Goal: Information Seeking & Learning: Check status

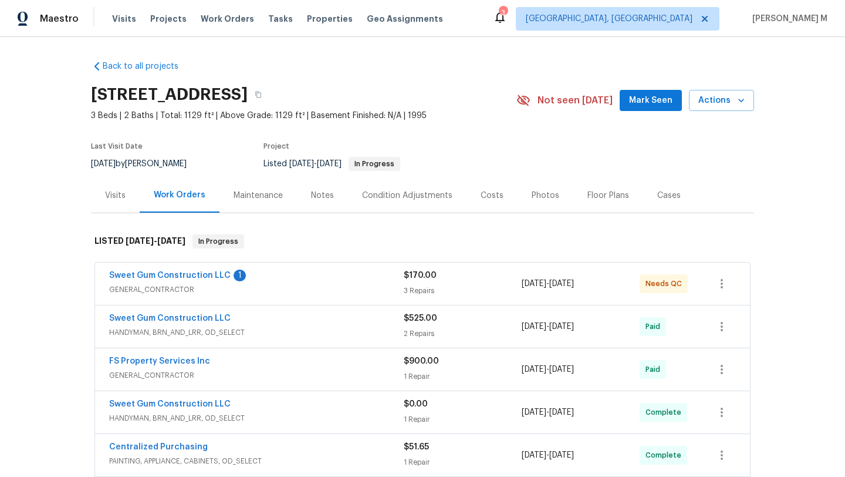
click at [120, 196] on div "Visits" at bounding box center [115, 196] width 21 height 12
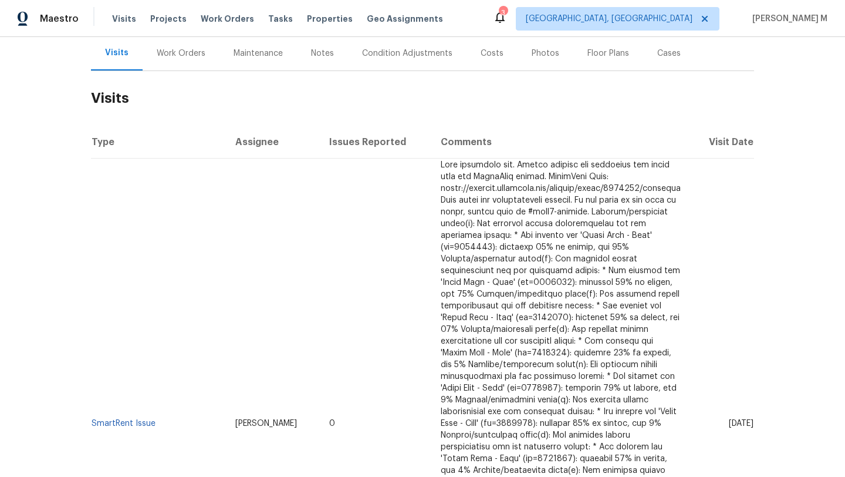
scroll to position [155, 0]
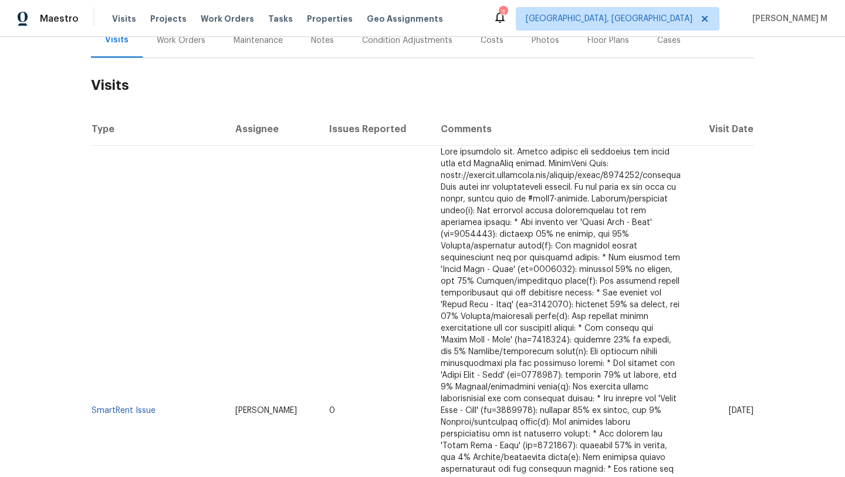
drag, startPoint x: 700, startPoint y: 373, endPoint x: 727, endPoint y: 373, distance: 26.4
click at [729, 406] on span "[DATE]" at bounding box center [741, 410] width 25 height 8
copy span "[DATE]"
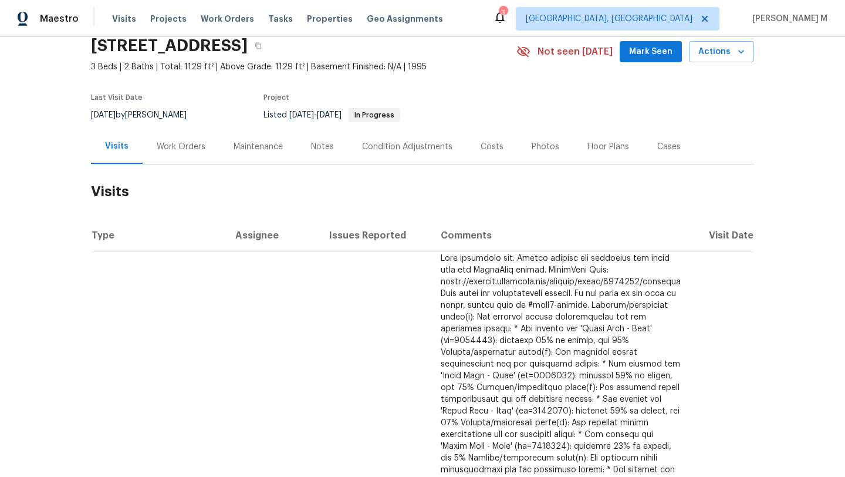
scroll to position [48, 0]
click at [183, 153] on div "Work Orders" at bounding box center [181, 147] width 77 height 35
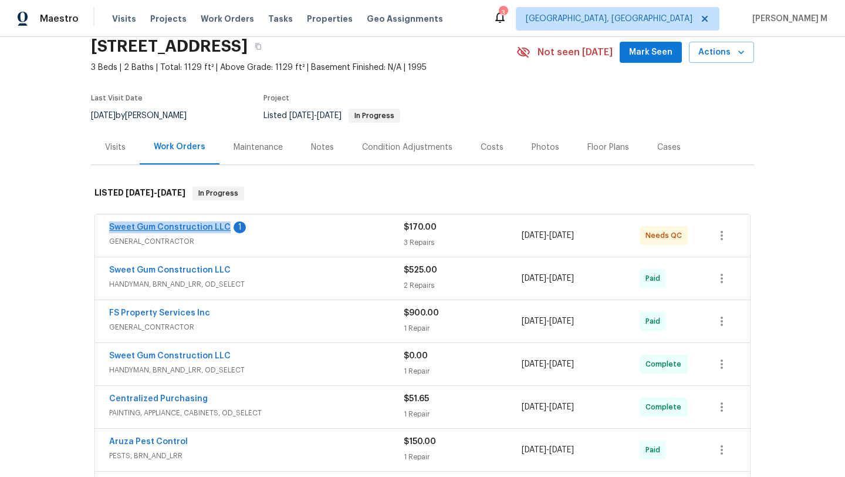
copy link "Sweet Gum Construction LLC"
drag, startPoint x: 99, startPoint y: 224, endPoint x: 217, endPoint y: 227, distance: 118.0
click at [217, 227] on div "Sweet Gum Construction LLC 1 GENERAL_CONTRACTOR $170.00 3 Repairs [DATE] - [DAT…" at bounding box center [422, 235] width 655 height 42
click at [274, 232] on div "Sweet Gum Construction LLC 1" at bounding box center [256, 228] width 295 height 14
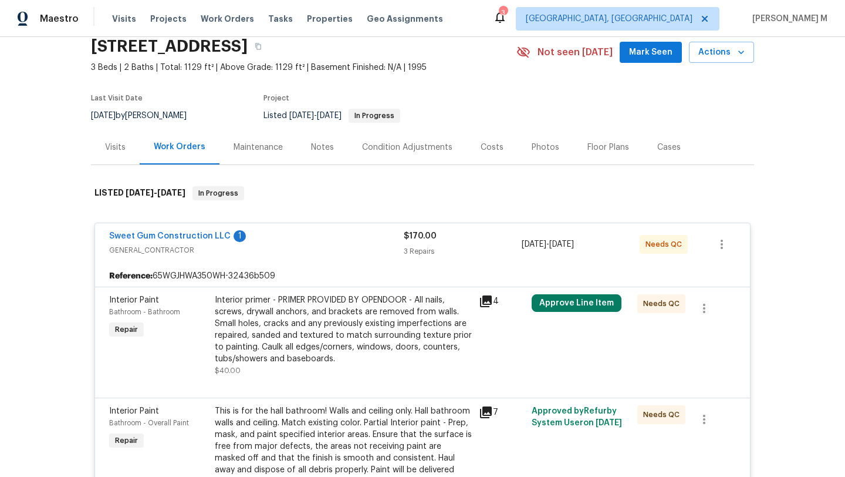
copy span "[DATE] - 8/31/202"
drag, startPoint x: 518, startPoint y: 245, endPoint x: 598, endPoint y: 246, distance: 80.4
click at [574, 246] on span "[DATE] - [DATE]" at bounding box center [548, 244] width 52 height 12
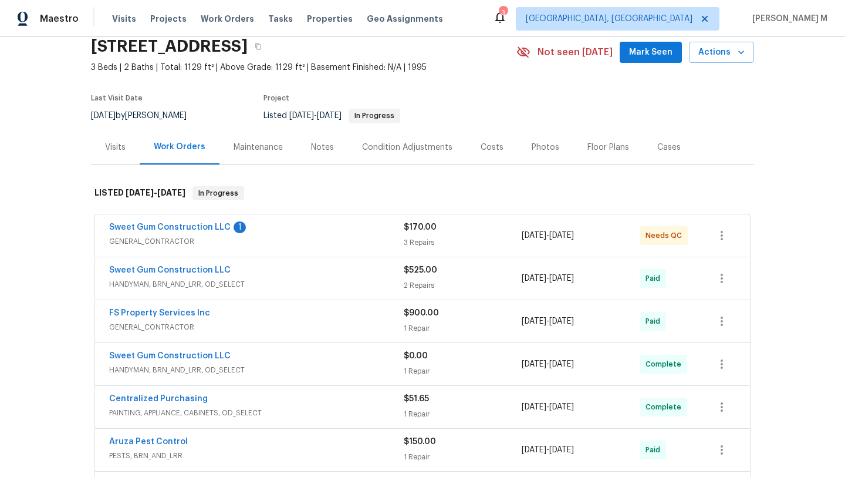
copy span "[DATE] - [DATE]"
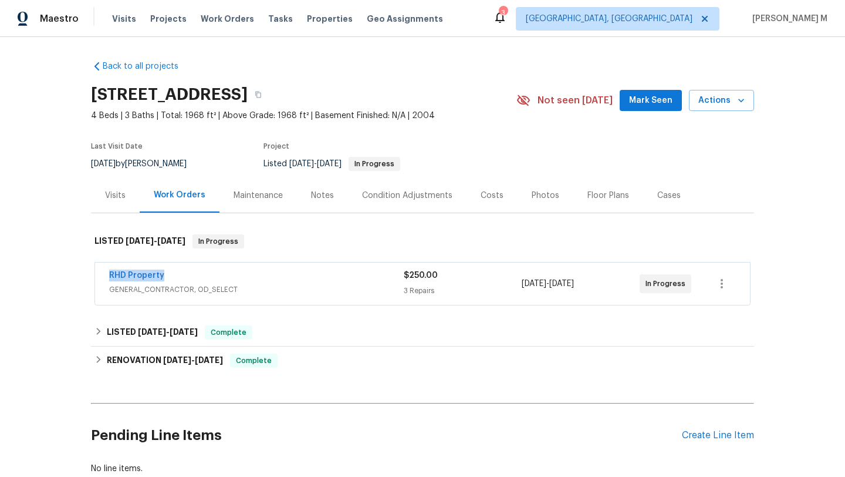
copy link "RHD Property"
drag, startPoint x: 90, startPoint y: 278, endPoint x: 170, endPoint y: 278, distance: 79.8
click at [170, 278] on div "RHD Property GENERAL_CONTRACTOR, OD_SELECT $250.00 3 Repairs 9/15/2025 - 9/19/2…" at bounding box center [423, 283] width 656 height 43
click at [191, 278] on div "RHD Property" at bounding box center [256, 276] width 295 height 14
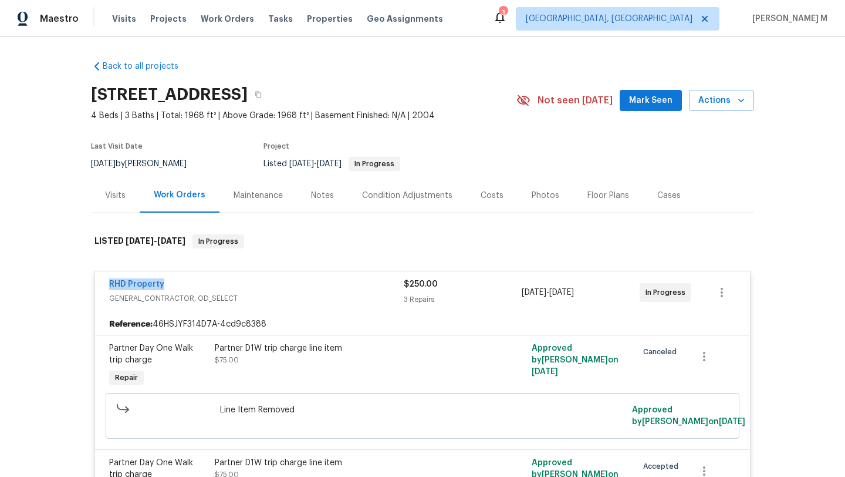
copy link "RHD Property"
drag, startPoint x: 102, startPoint y: 287, endPoint x: 171, endPoint y: 287, distance: 69.3
click at [171, 287] on div "RHD Property GENERAL_CONTRACTOR, OD_SELECT $250.00 3 Repairs 9/15/2025 - 9/19/2…" at bounding box center [422, 292] width 655 height 42
click at [220, 285] on div "RHD Property" at bounding box center [256, 285] width 295 height 14
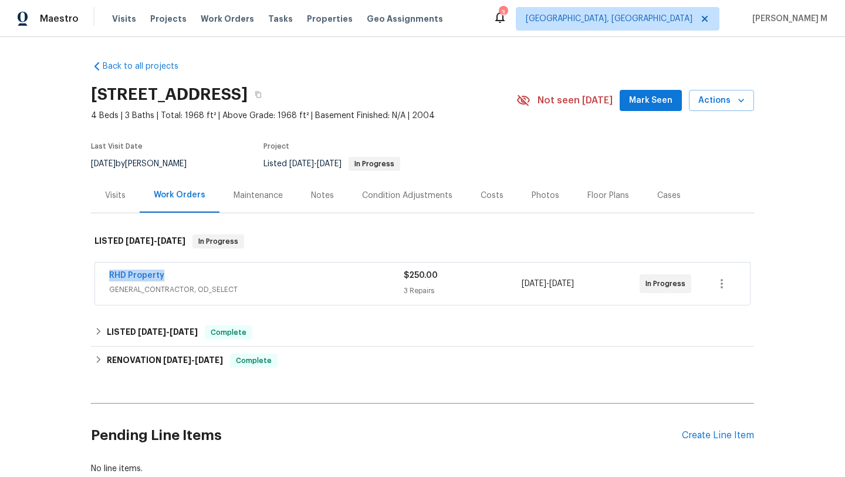
copy link "RHD Property"
drag, startPoint x: 98, startPoint y: 278, endPoint x: 175, endPoint y: 278, distance: 76.9
click at [174, 278] on div "RHD Property GENERAL_CONTRACTOR, OD_SELECT $250.00 3 Repairs 9/15/2025 - 9/19/2…" at bounding box center [422, 283] width 655 height 42
copy link "RHD Property"
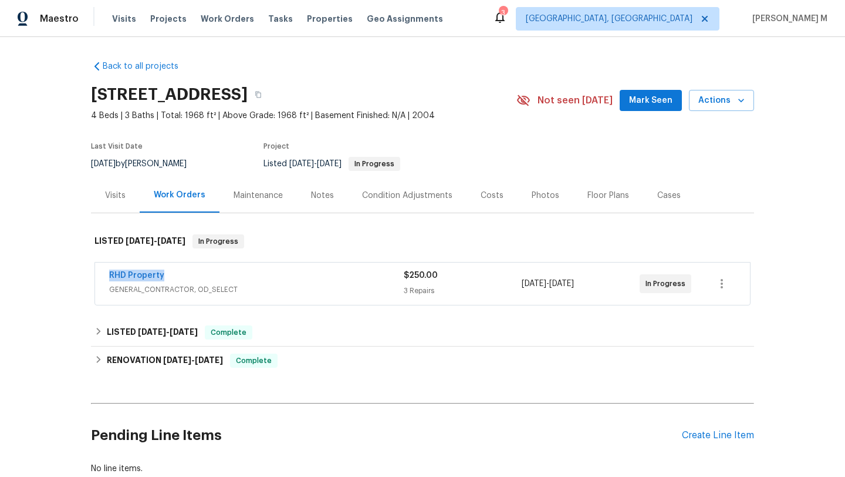
drag, startPoint x: 544, startPoint y: 284, endPoint x: 600, endPoint y: 284, distance: 55.8
click at [574, 284] on span "9/15/2025 - 9/19/2025" at bounding box center [548, 284] width 52 height 12
copy span "9/15/2025 - 9/19/2025"
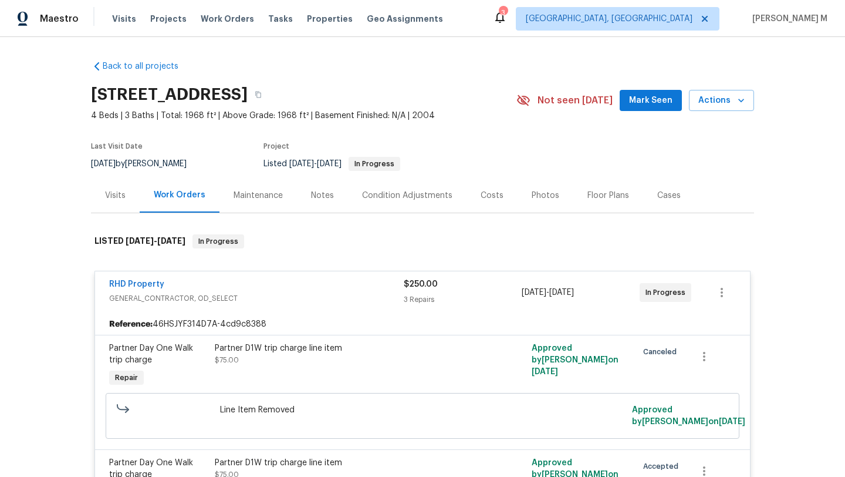
click at [123, 200] on div "Visits" at bounding box center [115, 195] width 49 height 35
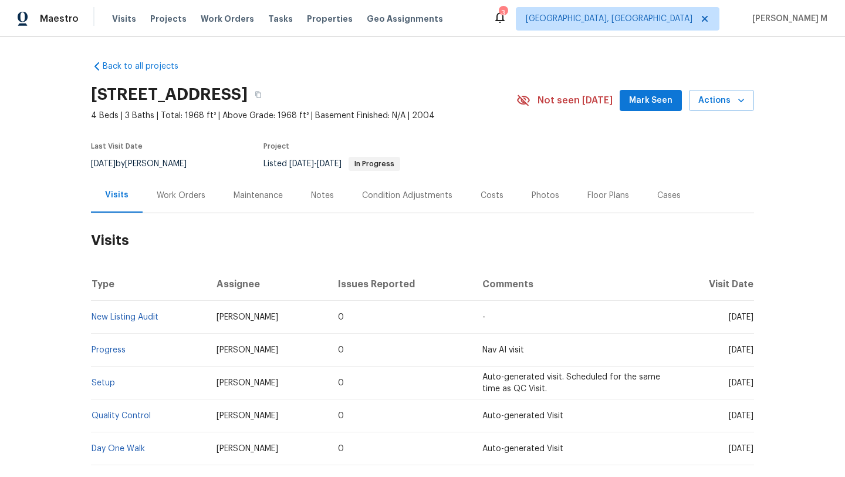
drag, startPoint x: 701, startPoint y: 319, endPoint x: 728, endPoint y: 318, distance: 27.0
click at [729, 318] on span "Wed, Sep 10 2025" at bounding box center [741, 317] width 25 height 8
copy span "Sep 10"
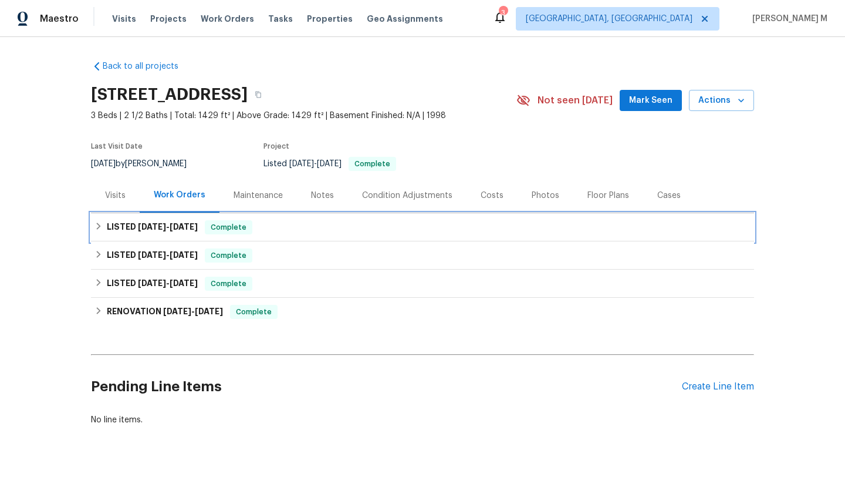
click at [159, 231] on h6 "LISTED [DATE] - [DATE]" at bounding box center [152, 227] width 91 height 14
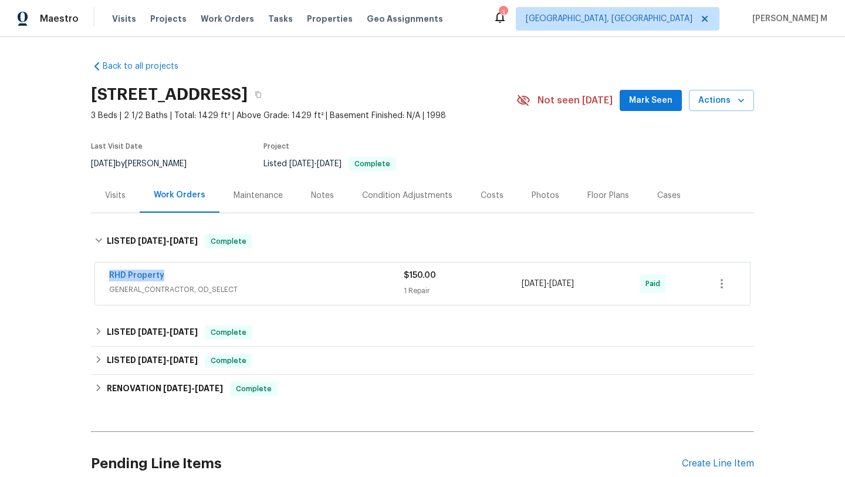
copy link "RHD Property"
drag, startPoint x: 93, startPoint y: 275, endPoint x: 169, endPoint y: 275, distance: 75.7
click at [169, 275] on div "RHD Property GENERAL_CONTRACTOR, OD_SELECT $150.00 1 Repair [DATE] - [DATE] Paid" at bounding box center [422, 283] width 655 height 42
copy span "[DATE] - [DATE]"
drag, startPoint x: 520, startPoint y: 281, endPoint x: 597, endPoint y: 287, distance: 77.1
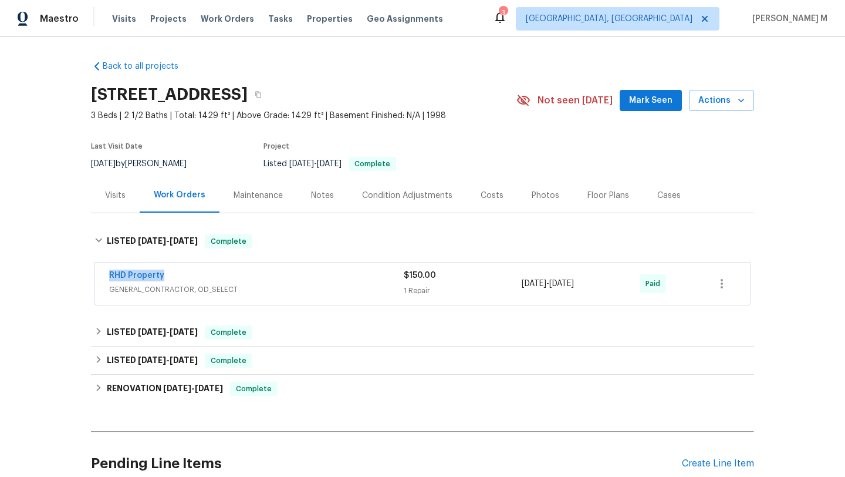
click at [574, 287] on span "8/4/2025 - 8/15/2025" at bounding box center [548, 284] width 52 height 12
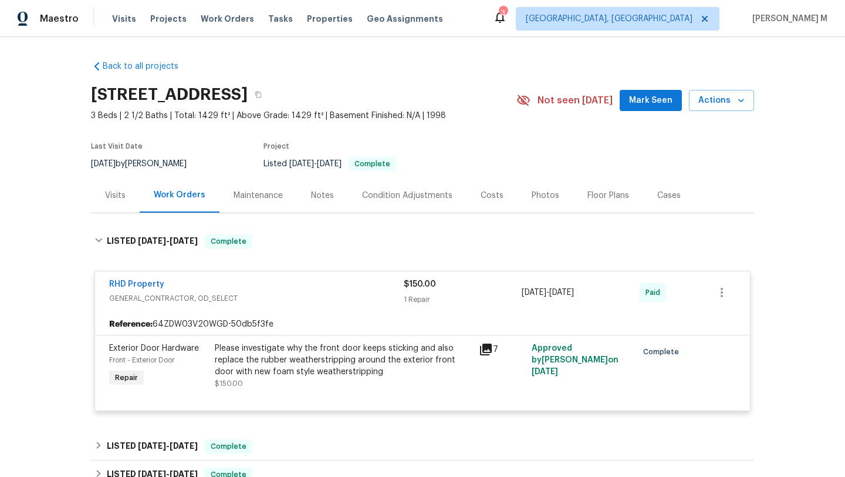
click at [124, 205] on div "Visits" at bounding box center [115, 195] width 49 height 35
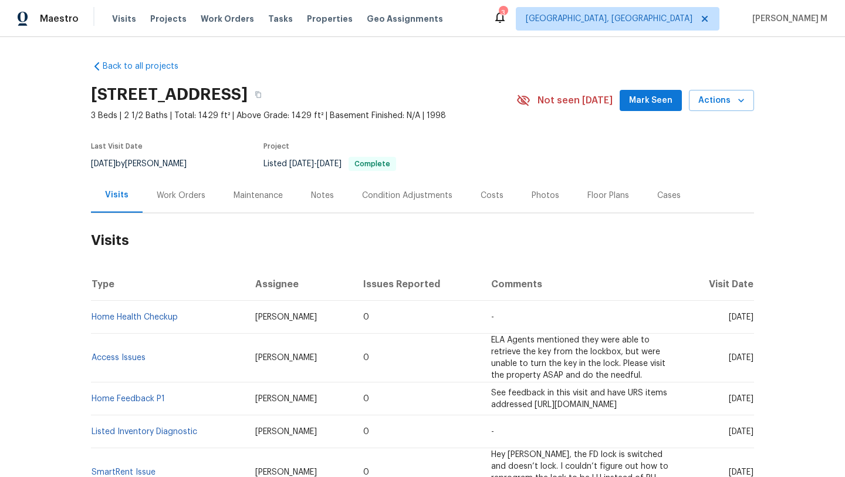
drag, startPoint x: 703, startPoint y: 318, endPoint x: 728, endPoint y: 318, distance: 25.2
click at [729, 318] on span "Tue, Sep 16 2025" at bounding box center [741, 317] width 25 height 8
copy span "Sep 16"
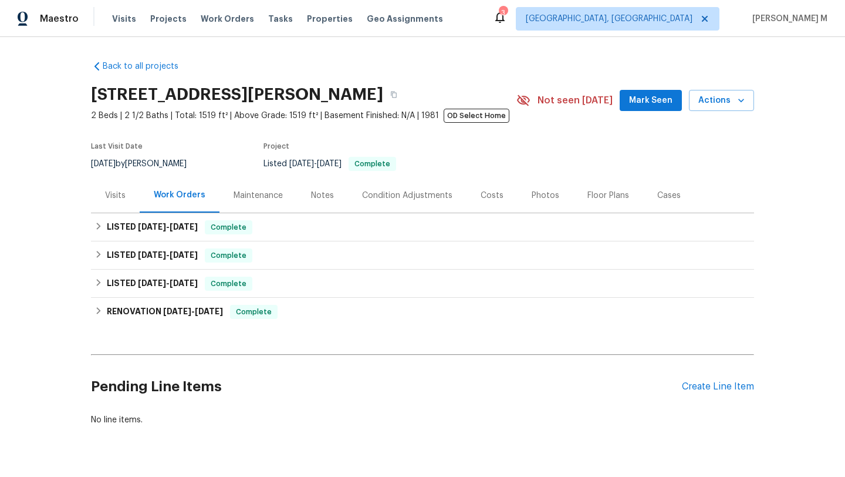
click at [105, 200] on div "Visits" at bounding box center [115, 196] width 21 height 12
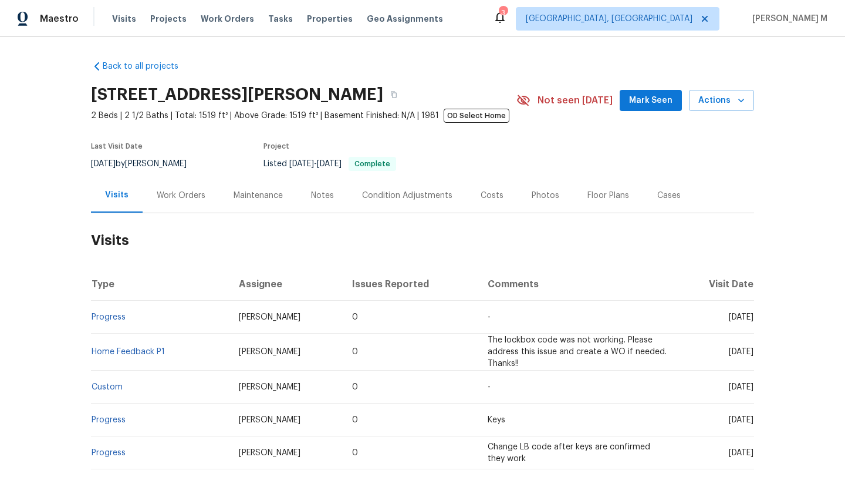
click at [173, 203] on div "Work Orders" at bounding box center [181, 195] width 77 height 35
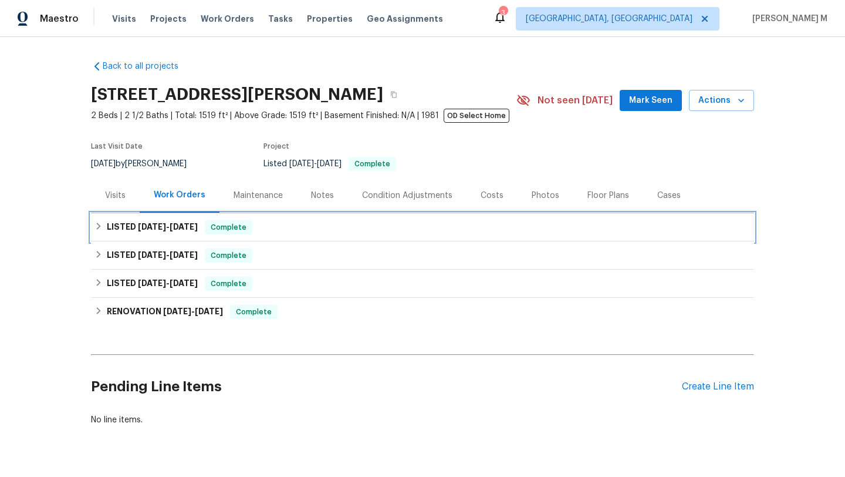
click at [193, 225] on div "LISTED 9/3/25 - 9/4/25 Complete" at bounding box center [423, 227] width 656 height 14
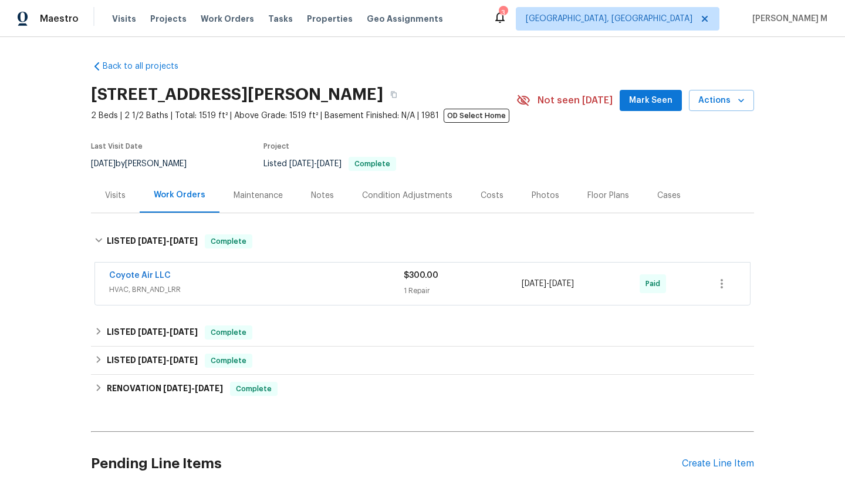
click at [342, 284] on span "HVAC, BRN_AND_LRR" at bounding box center [256, 290] width 295 height 12
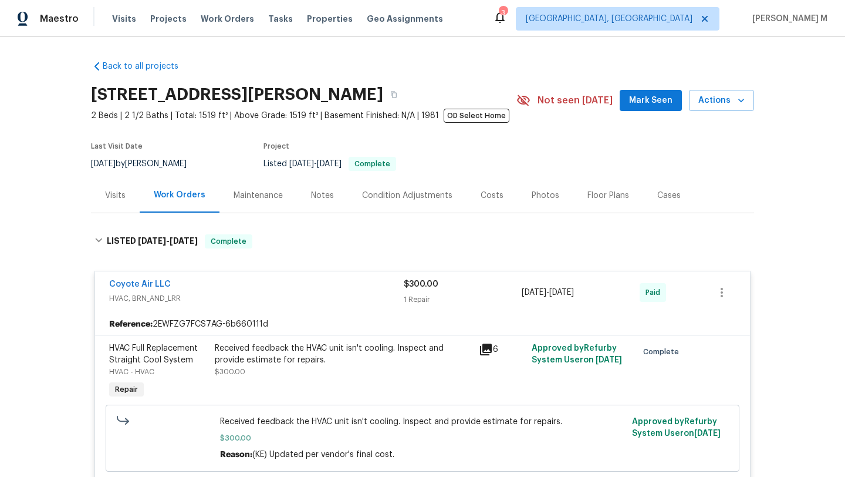
click at [292, 349] on div "Received feedback the HVAC unit isn't cooling. Inspect and provide estimate for…" at bounding box center [343, 353] width 257 height 23
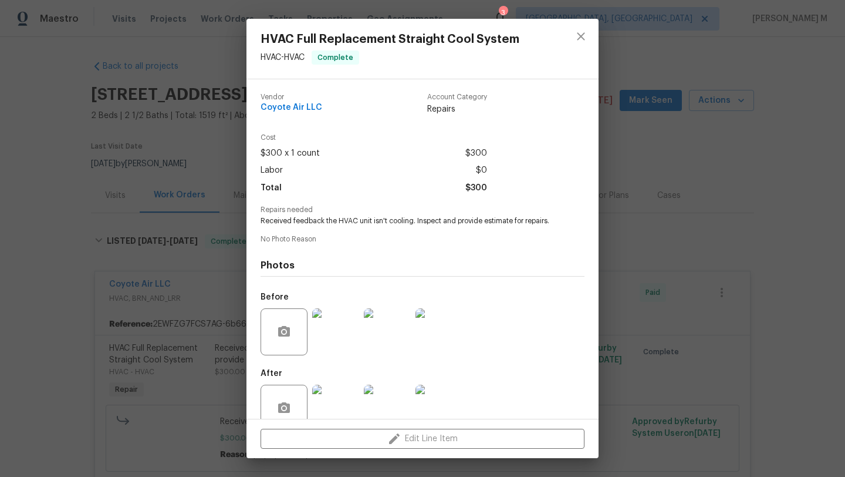
scroll to position [35, 0]
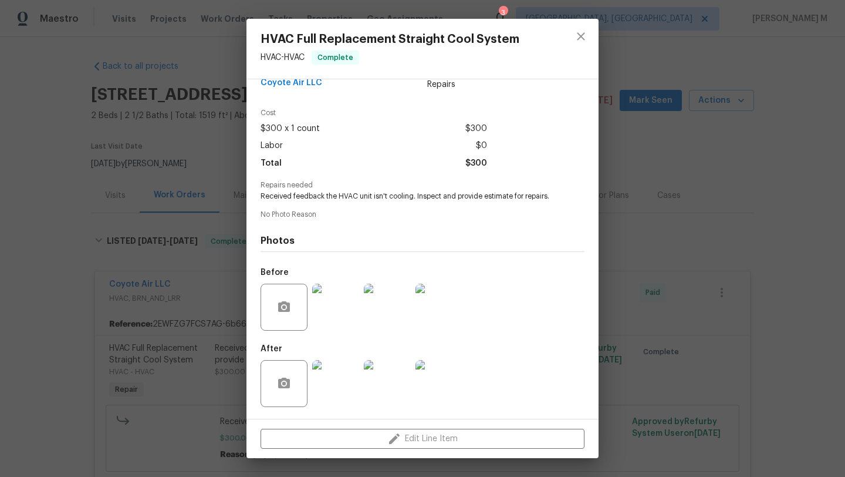
click at [328, 393] on img at bounding box center [335, 383] width 47 height 47
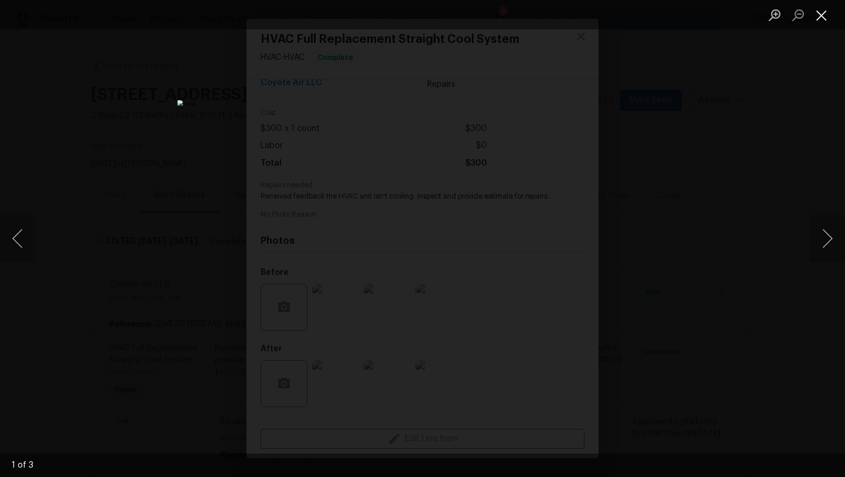
click at [813, 19] on button "Close lightbox" at bounding box center [821, 15] width 23 height 21
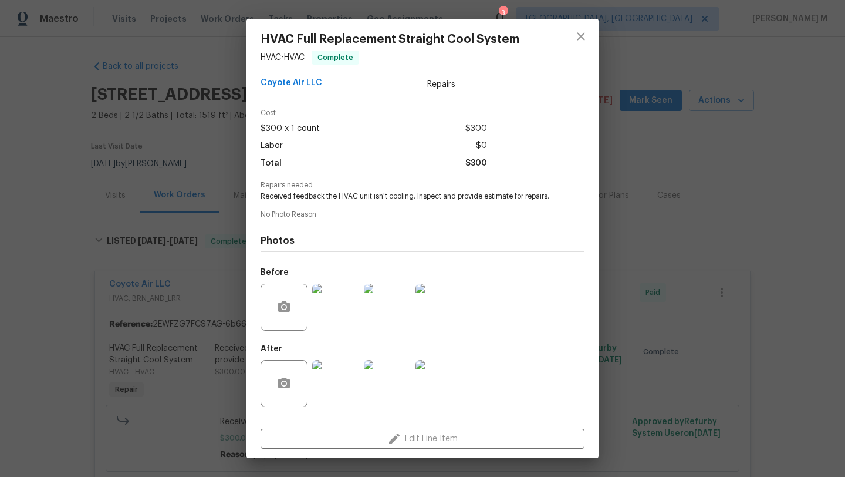
click at [326, 390] on img at bounding box center [335, 383] width 47 height 47
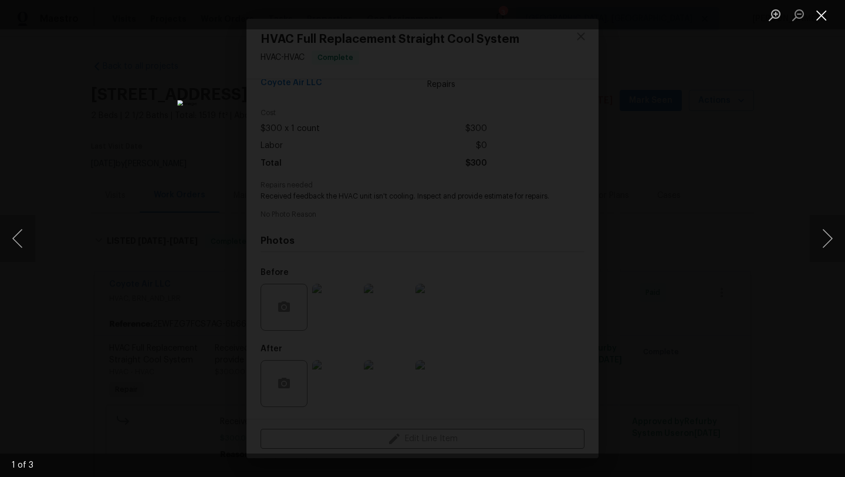
click at [823, 16] on button "Close lightbox" at bounding box center [821, 15] width 23 height 21
click at [821, 15] on button "Close lightbox" at bounding box center [821, 15] width 23 height 21
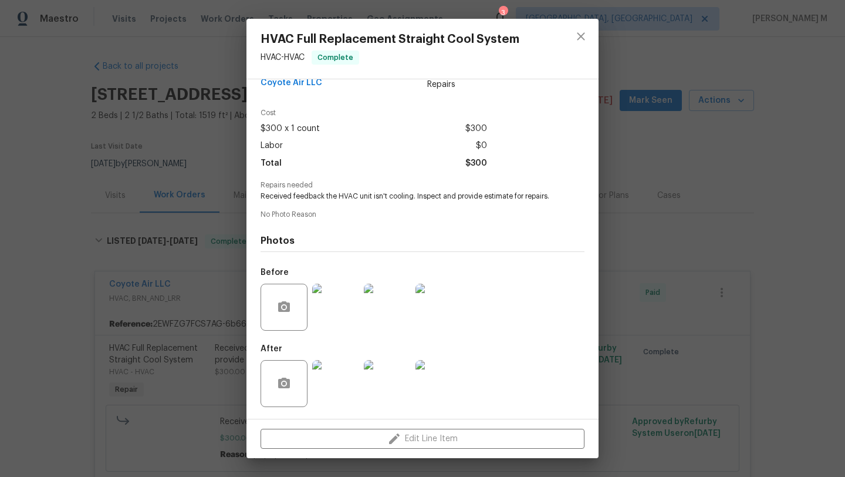
click at [203, 332] on div "HVAC Full Replacement Straight Cool System HVAC - HVAC Complete Vendor Coyote A…" at bounding box center [422, 238] width 845 height 477
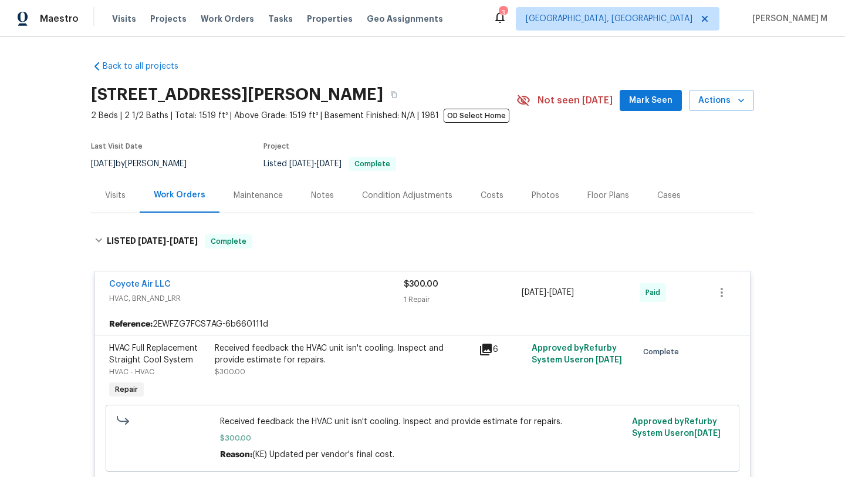
click at [242, 359] on div "Received feedback the HVAC unit isn't cooling. Inspect and provide estimate for…" at bounding box center [343, 353] width 257 height 23
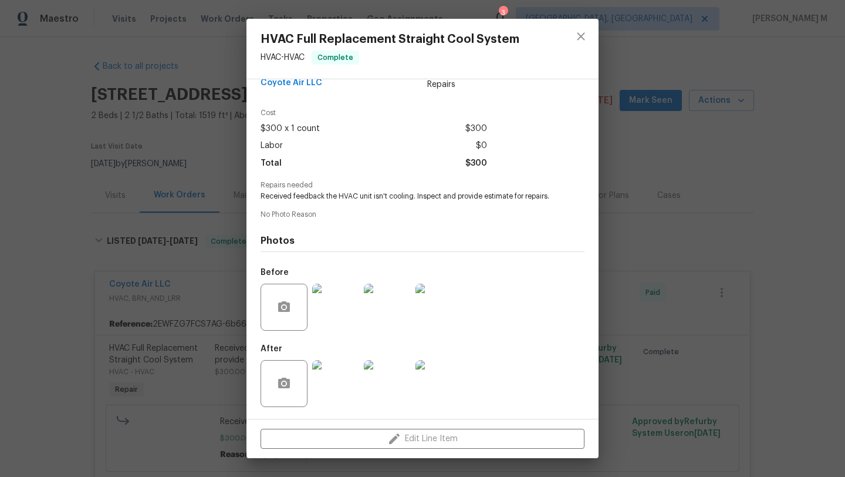
click at [344, 393] on img at bounding box center [335, 383] width 47 height 47
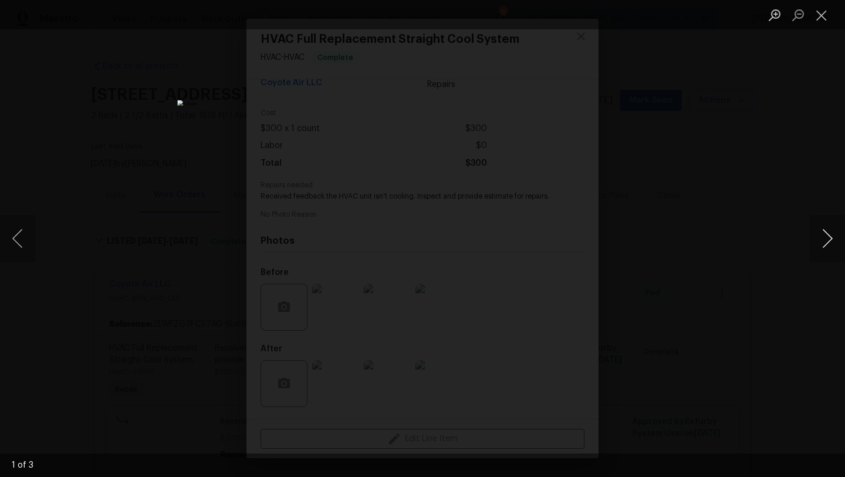
click at [829, 232] on button "Next image" at bounding box center [827, 238] width 35 height 47
click at [831, 245] on button "Next image" at bounding box center [827, 238] width 35 height 47
click at [820, 244] on button "Next image" at bounding box center [827, 238] width 35 height 47
click at [823, 24] on button "Close lightbox" at bounding box center [821, 15] width 23 height 21
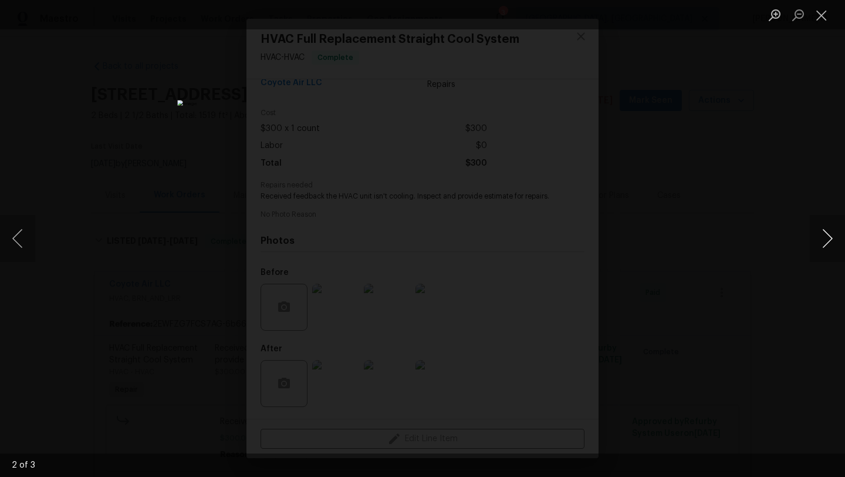
click at [814, 244] on button "Next image" at bounding box center [827, 238] width 35 height 47
click at [812, 238] on button "Next image" at bounding box center [827, 238] width 35 height 47
click at [821, 22] on button "Close lightbox" at bounding box center [821, 15] width 23 height 21
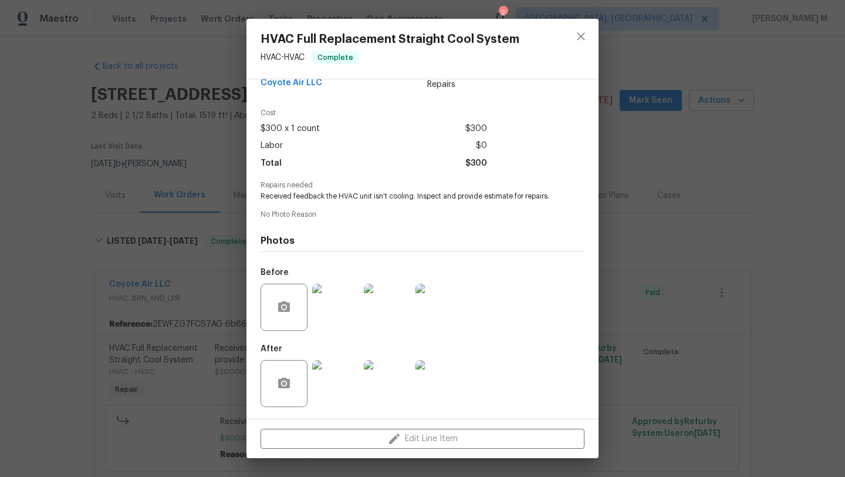
click at [218, 176] on div "HVAC Full Replacement Straight Cool System HVAC - HVAC Complete Vendor Coyote A…" at bounding box center [422, 238] width 845 height 477
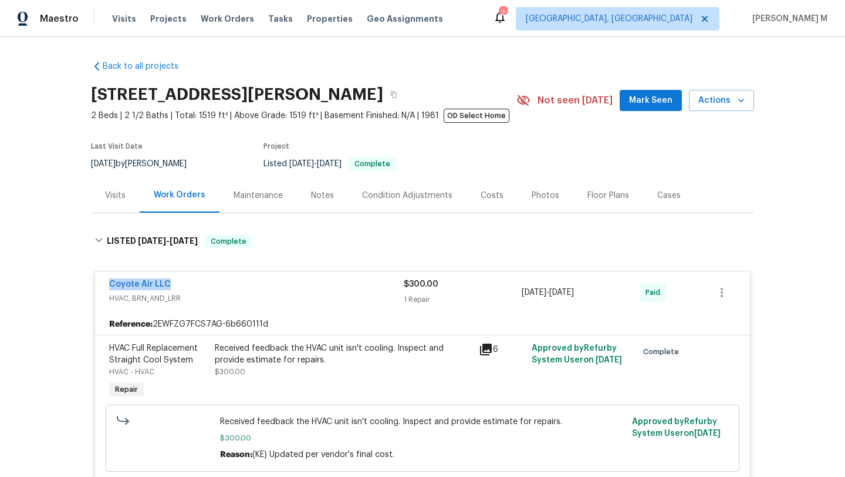
drag, startPoint x: 101, startPoint y: 287, endPoint x: 190, endPoint y: 287, distance: 89.2
click at [190, 287] on div "Coyote Air LLC HVAC, BRN_AND_LRR $300.00 1 Repair 9/4/2025 - 9/4/2025 Paid" at bounding box center [422, 292] width 655 height 42
copy link "Coyote Air LLC"
click at [168, 279] on div "Coyote Air LLC" at bounding box center [256, 285] width 295 height 14
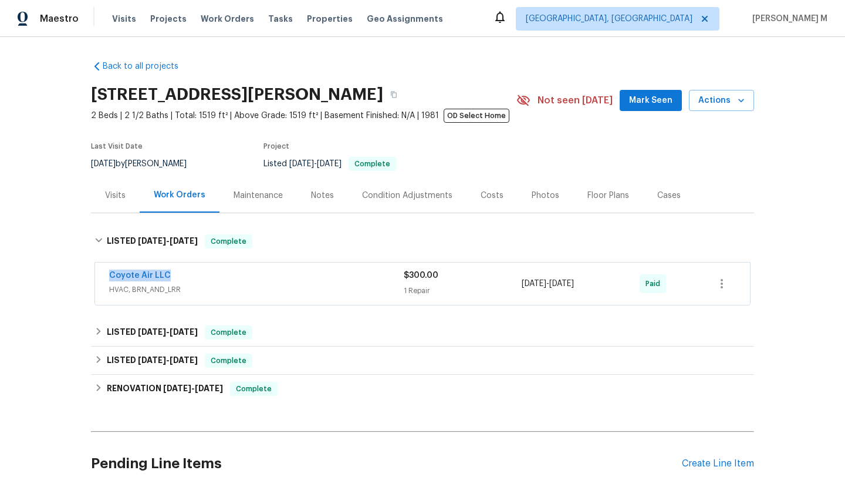
drag, startPoint x: 99, startPoint y: 278, endPoint x: 211, endPoint y: 278, distance: 111.6
click at [211, 278] on div "Coyote Air LLC HVAC, BRN_AND_LRR $300.00 1 Repair 9/4/2025 - 9/4/2025 Paid" at bounding box center [422, 283] width 655 height 42
copy link "Coyote Air LLC"
